Goal: Find specific page/section: Find specific page/section

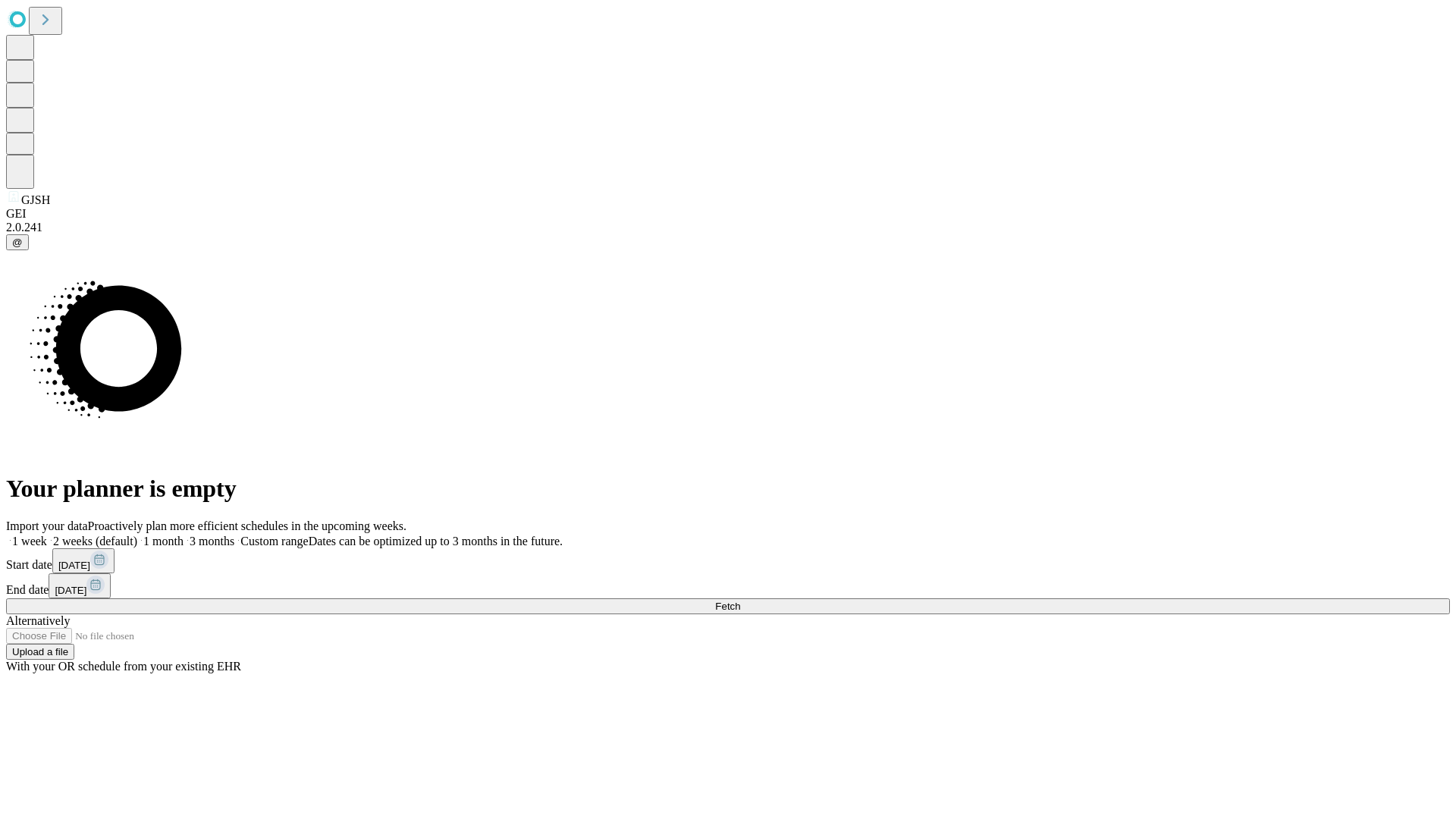
click at [740, 600] on span "Fetch" at bounding box center [728, 606] width 25 height 12
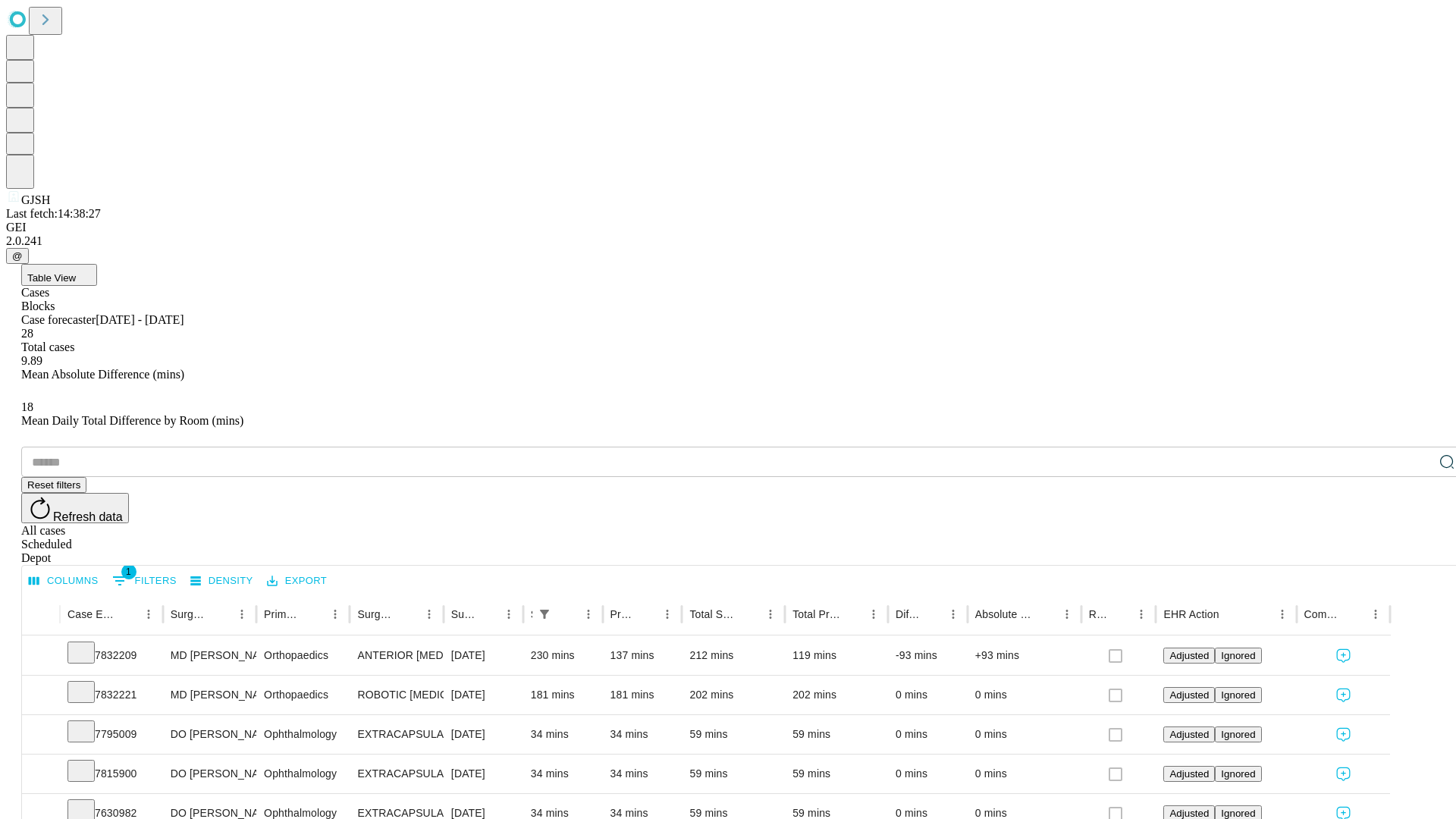
click at [1416, 551] on div "Depot" at bounding box center [743, 558] width 1443 height 14
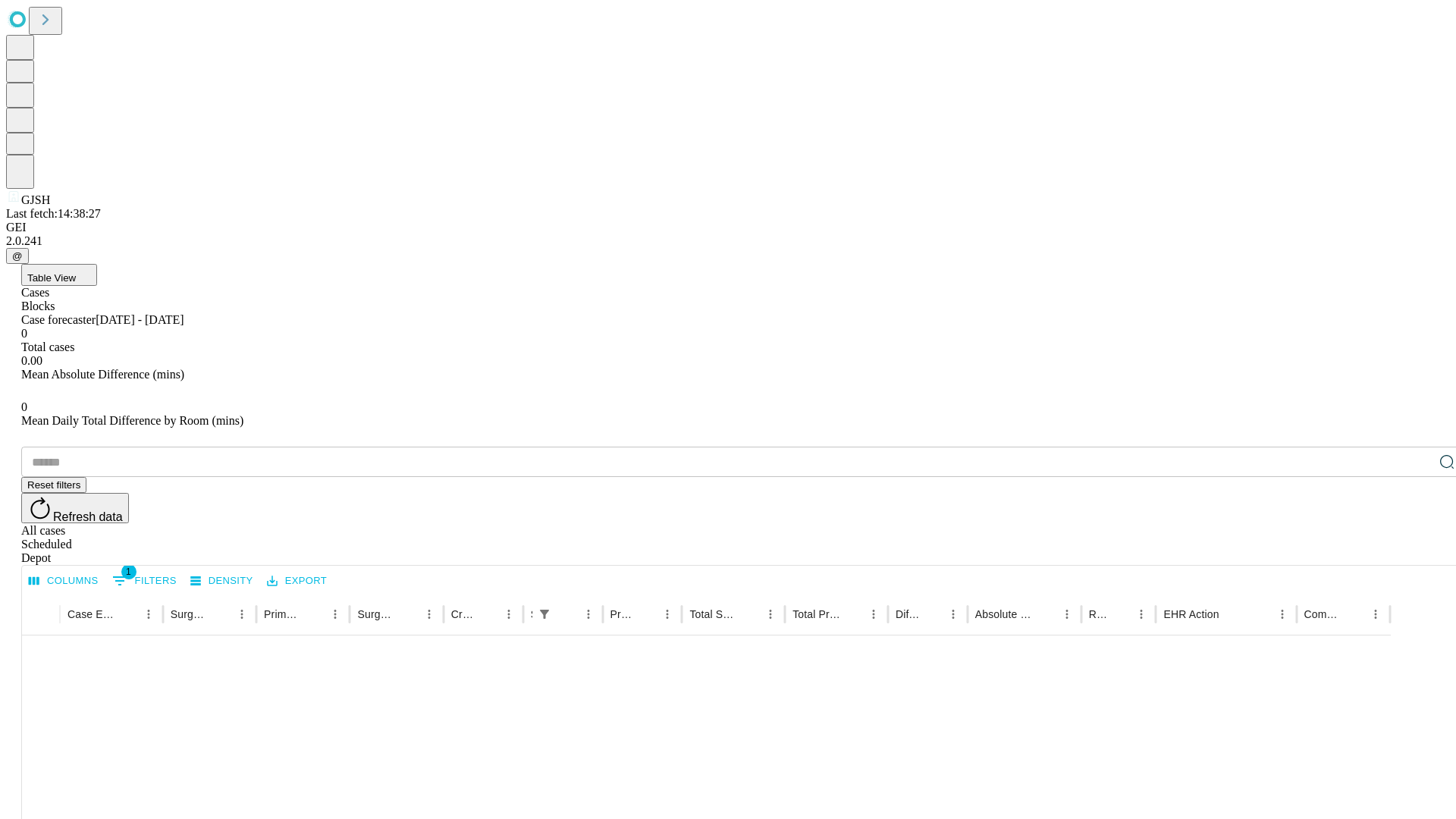
click at [1292, 524] on div "All cases" at bounding box center [743, 531] width 1443 height 14
